Goal: Navigation & Orientation: Find specific page/section

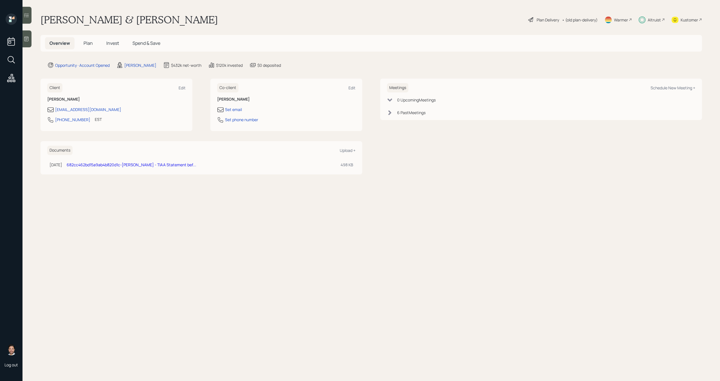
click at [654, 19] on div "Altruist" at bounding box center [654, 20] width 13 height 6
